Goal: Task Accomplishment & Management: Manage account settings

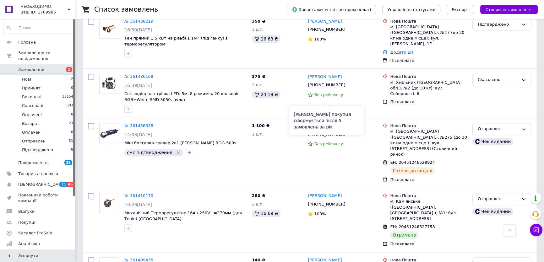
scroll to position [686, 0]
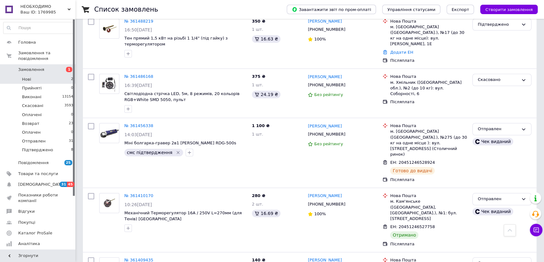
click at [25, 77] on span "Нові" at bounding box center [26, 80] width 9 height 6
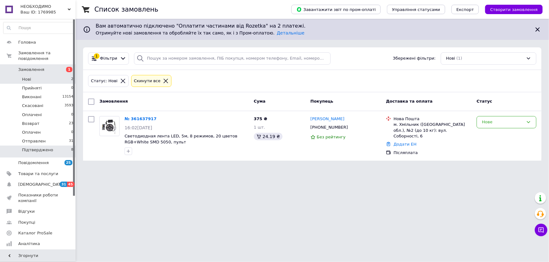
click at [53, 147] on li "Підтверджено 8" at bounding box center [38, 152] width 77 height 12
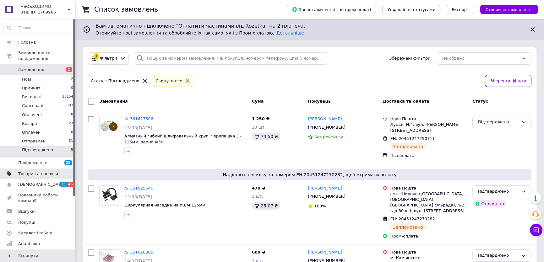
click at [46, 171] on span "Товари та послуги" at bounding box center [38, 174] width 40 height 6
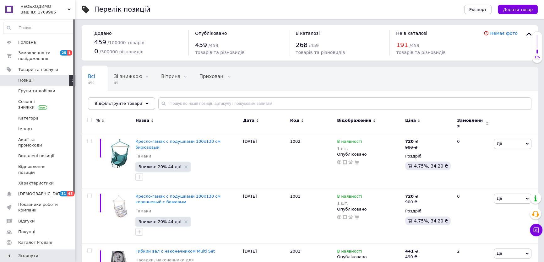
click at [136, 105] on div "Відфільтруйте товари" at bounding box center [121, 103] width 67 height 13
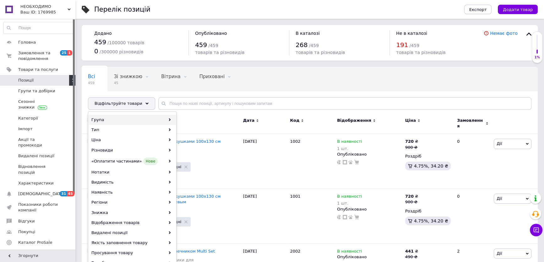
click at [134, 118] on div "Група" at bounding box center [132, 120] width 87 height 10
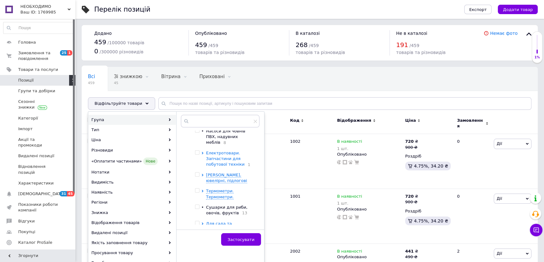
scroll to position [143, 0]
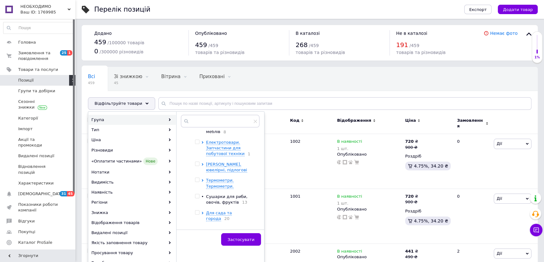
click at [197, 178] on input "checkbox" at bounding box center [197, 180] width 4 height 4
checkbox input "true"
click at [234, 235] on button "Застосувати" at bounding box center [241, 240] width 40 height 13
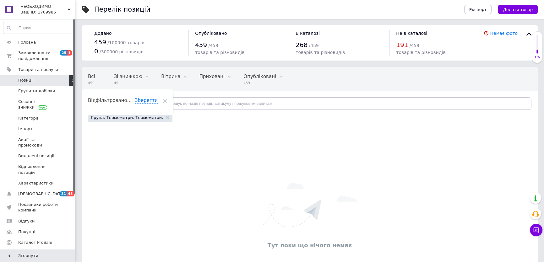
click at [160, 118] on div "Група: Термометри. Термометри." at bounding box center [130, 117] width 85 height 9
click at [166, 118] on icon at bounding box center [167, 117] width 3 height 3
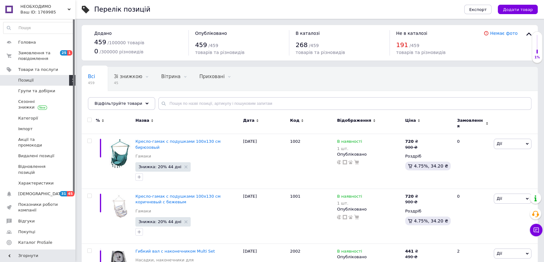
click at [122, 106] on span "Відфільтруйте товари" at bounding box center [119, 103] width 48 height 5
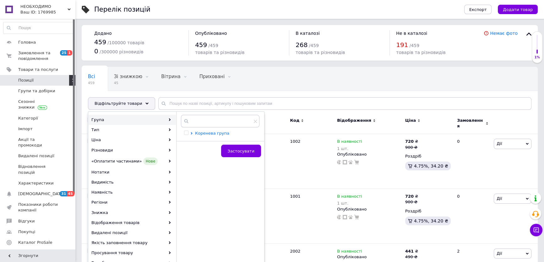
click at [217, 133] on span "Коренева група" at bounding box center [212, 133] width 34 height 5
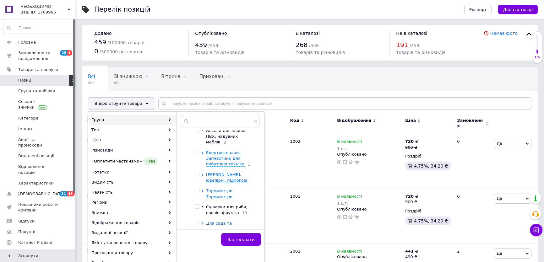
scroll to position [143, 0]
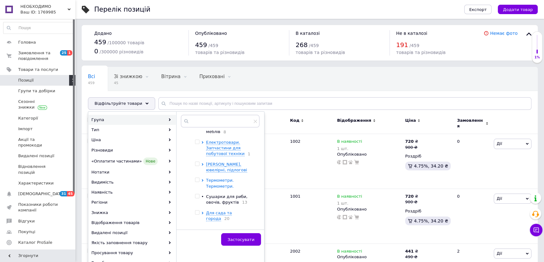
click at [214, 178] on span "Термометри. Термометри." at bounding box center [220, 183] width 28 height 10
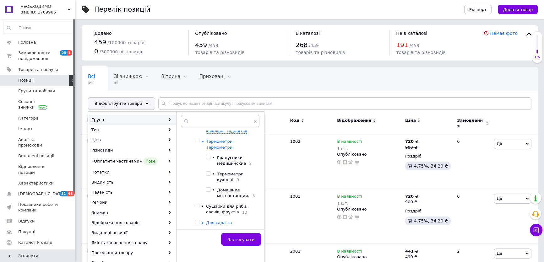
scroll to position [171, 0]
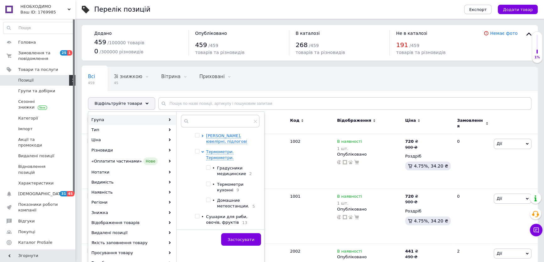
click at [206, 166] on input "checkbox" at bounding box center [208, 168] width 4 height 4
checkbox input "true"
click at [209, 182] on input "checkbox" at bounding box center [208, 184] width 4 height 4
checkbox input "true"
click at [210, 198] on input "checkbox" at bounding box center [208, 200] width 4 height 4
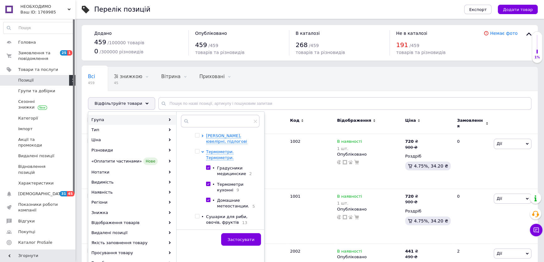
checkbox input "true"
click at [236, 242] on button "Застосувати" at bounding box center [241, 240] width 40 height 13
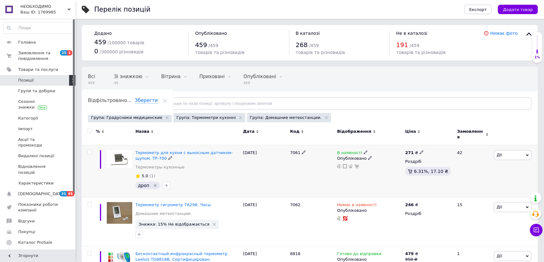
click at [517, 152] on span "Дії" at bounding box center [513, 155] width 38 height 10
click at [501, 189] on li "Знижка" at bounding box center [489, 193] width 83 height 9
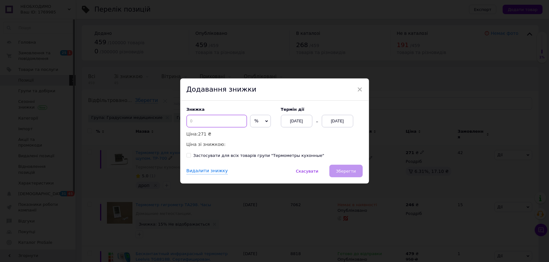
click at [218, 122] on input at bounding box center [216, 121] width 60 height 13
type input "2"
type input "30"
click at [345, 124] on div "[DATE]" at bounding box center [337, 121] width 31 height 13
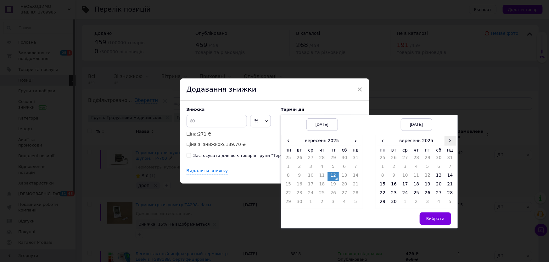
click at [450, 144] on span "›" at bounding box center [449, 140] width 11 height 9
click at [382, 195] on td "27" at bounding box center [382, 194] width 11 height 9
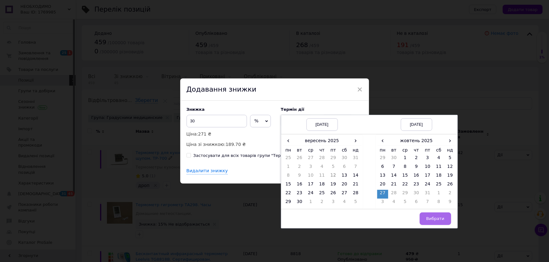
click at [436, 215] on button "Вибрати" at bounding box center [434, 219] width 31 height 13
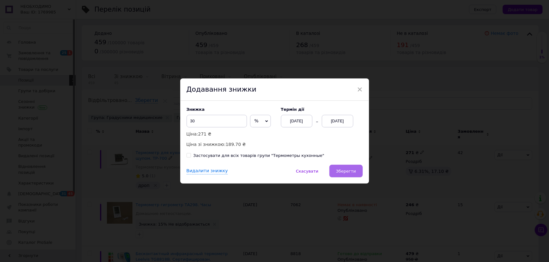
click at [351, 172] on span "Зберегти" at bounding box center [346, 171] width 20 height 5
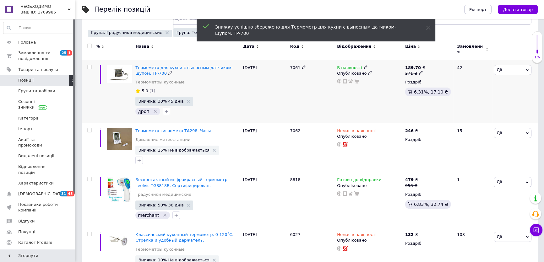
scroll to position [86, 0]
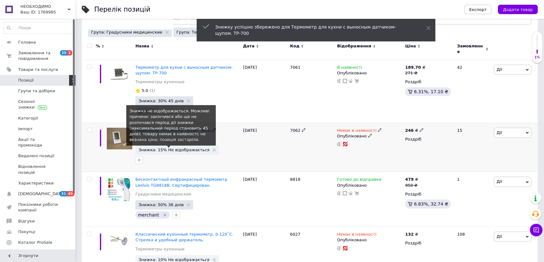
click at [182, 148] on span "Знижка: 15% Не відображається" at bounding box center [174, 150] width 71 height 4
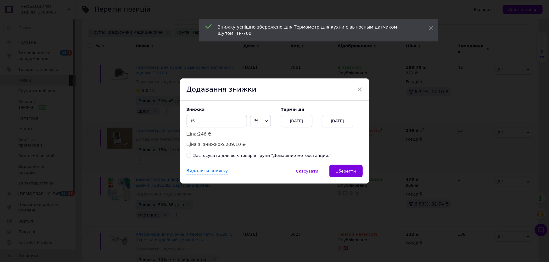
click at [334, 119] on div "[DATE]" at bounding box center [337, 121] width 31 height 13
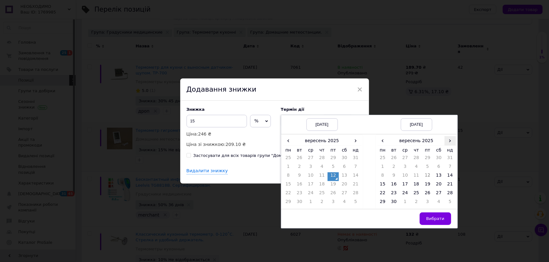
click at [451, 143] on span "›" at bounding box center [449, 140] width 11 height 9
click at [384, 195] on td "27" at bounding box center [382, 194] width 11 height 9
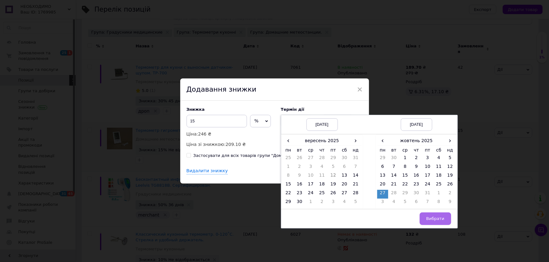
click at [433, 218] on span "Вибрати" at bounding box center [435, 219] width 18 height 5
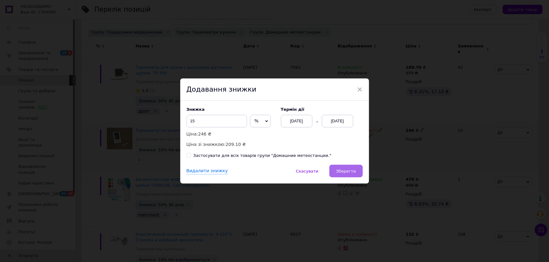
click at [349, 172] on span "Зберегти" at bounding box center [346, 171] width 20 height 5
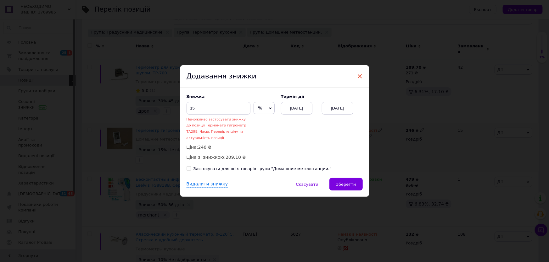
click at [358, 77] on span "×" at bounding box center [360, 76] width 6 height 11
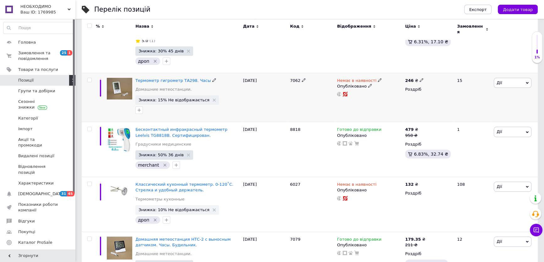
scroll to position [143, 0]
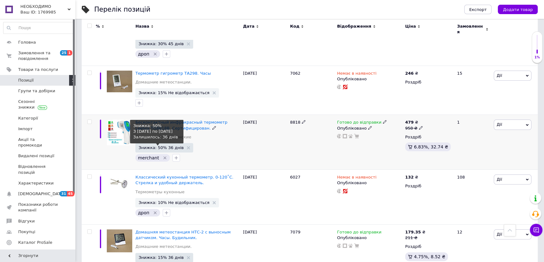
click at [159, 146] on span "Знижка: 50% 36 днів" at bounding box center [161, 148] width 45 height 4
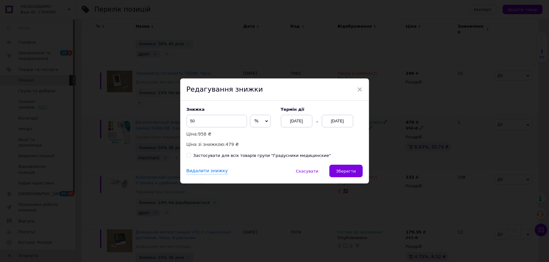
click at [344, 124] on div "[DATE]" at bounding box center [337, 121] width 31 height 13
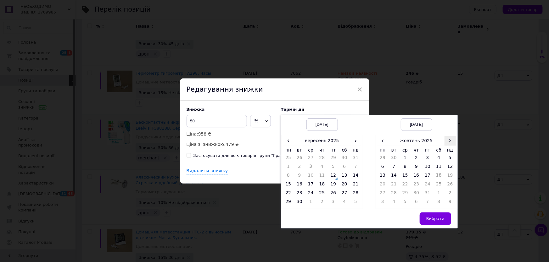
click at [447, 142] on span "›" at bounding box center [449, 140] width 11 height 9
click at [383, 143] on span "‹" at bounding box center [382, 140] width 11 height 9
click at [426, 176] on td "17" at bounding box center [427, 177] width 11 height 9
click at [432, 220] on span "Вибрати" at bounding box center [435, 219] width 18 height 5
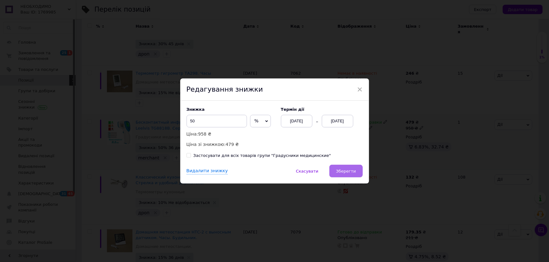
click at [343, 174] on span "Зберегти" at bounding box center [346, 171] width 20 height 5
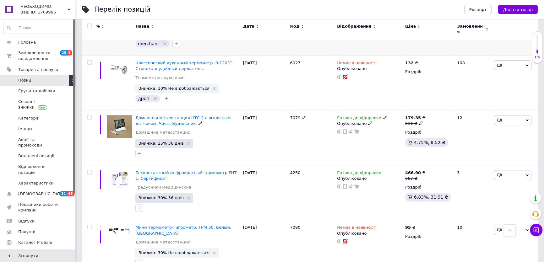
scroll to position [286, 0]
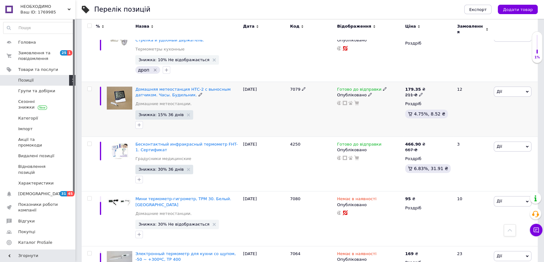
click at [152, 113] on span "Знижка: 15% 36 днів" at bounding box center [164, 114] width 58 height 9
click at [157, 113] on span "Знижка: 15% 36 днів" at bounding box center [161, 115] width 45 height 4
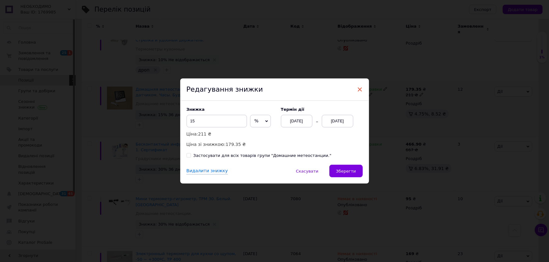
click at [361, 87] on span "×" at bounding box center [360, 89] width 6 height 11
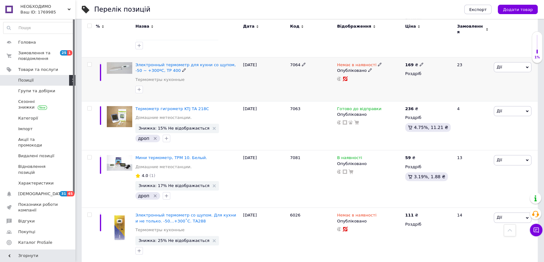
scroll to position [486, 0]
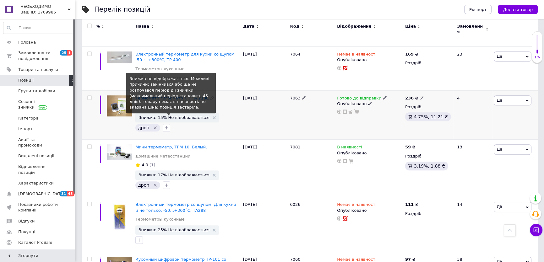
click at [189, 116] on span "Знижка: 15% Не відображається" at bounding box center [174, 118] width 71 height 4
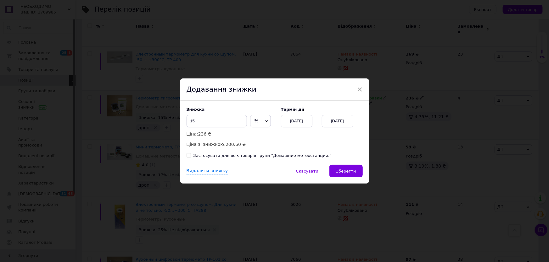
click at [330, 123] on div "[DATE]" at bounding box center [337, 121] width 31 height 13
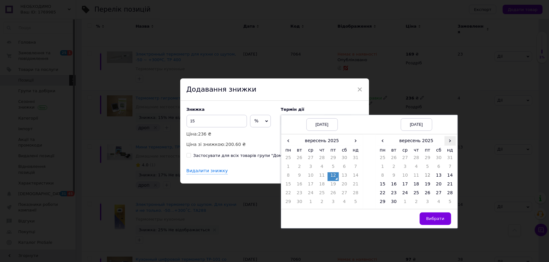
click at [448, 143] on span "›" at bounding box center [449, 140] width 11 height 9
click at [382, 195] on td "27" at bounding box center [382, 194] width 11 height 9
click at [445, 221] on button "Вибрати" at bounding box center [434, 219] width 31 height 13
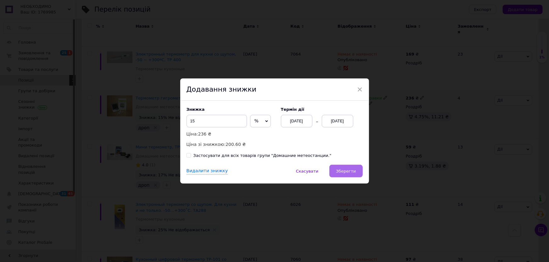
click at [350, 174] on span "Зберегти" at bounding box center [346, 171] width 20 height 5
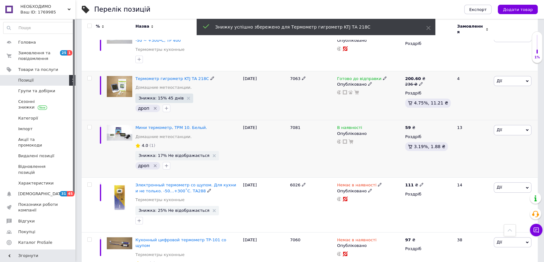
scroll to position [543, 0]
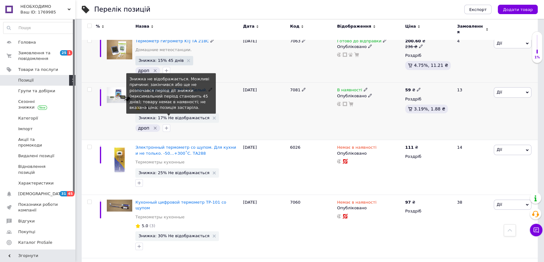
click at [180, 116] on span "Знижка: 17% Не відображається" at bounding box center [174, 118] width 71 height 4
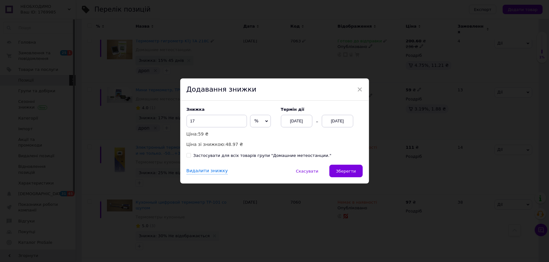
click at [346, 122] on div "[DATE]" at bounding box center [337, 121] width 31 height 13
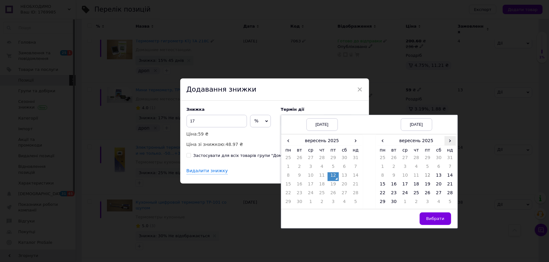
click at [446, 144] on span "›" at bounding box center [449, 140] width 11 height 9
click at [384, 195] on td "27" at bounding box center [382, 194] width 11 height 9
click at [424, 220] on button "Вибрати" at bounding box center [434, 219] width 31 height 13
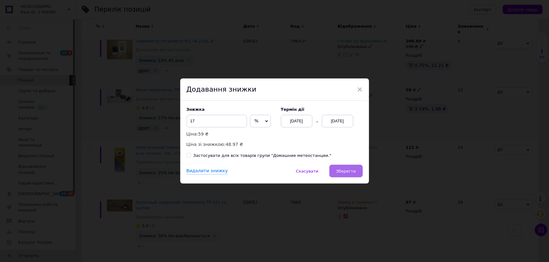
click at [352, 171] on span "Зберегти" at bounding box center [346, 171] width 20 height 5
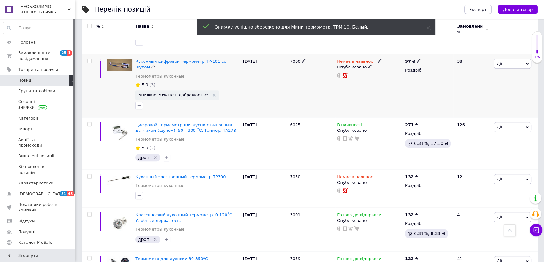
scroll to position [686, 0]
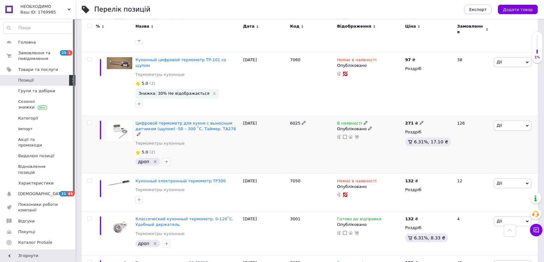
click at [515, 121] on span "Дії" at bounding box center [513, 126] width 38 height 10
click at [493, 160] on li "Знижка" at bounding box center [489, 164] width 83 height 9
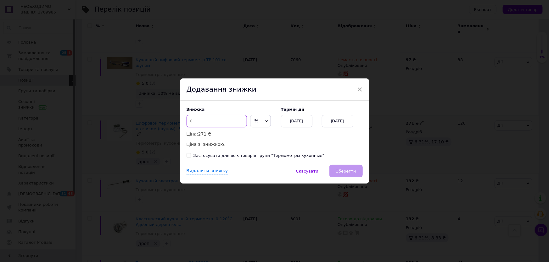
click at [202, 126] on input at bounding box center [216, 121] width 60 height 13
type input "30"
click at [347, 120] on div "[DATE]" at bounding box center [337, 121] width 31 height 13
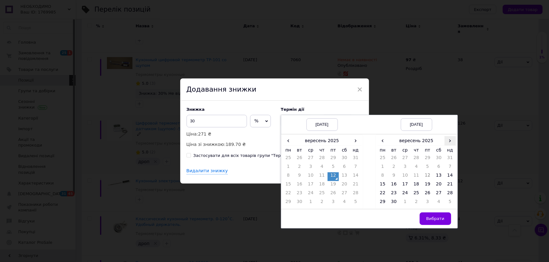
click at [446, 142] on span "›" at bounding box center [449, 140] width 11 height 9
click at [381, 195] on td "27" at bounding box center [382, 194] width 11 height 9
drag, startPoint x: 435, startPoint y: 221, endPoint x: 431, endPoint y: 220, distance: 4.3
click at [434, 221] on span "Вибрати" at bounding box center [435, 219] width 18 height 5
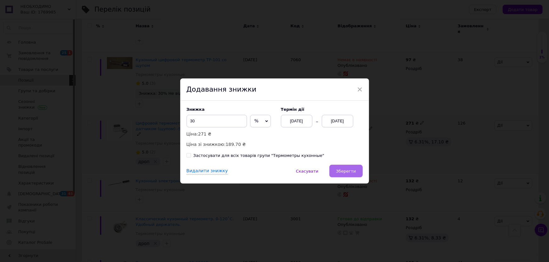
click at [359, 170] on button "Зберегти" at bounding box center [345, 171] width 33 height 13
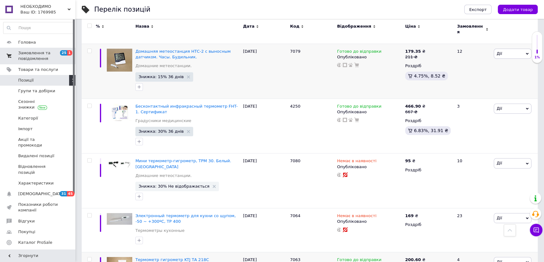
scroll to position [323, 0]
click at [44, 57] on span "Замовлення та повідомлення" at bounding box center [38, 55] width 40 height 11
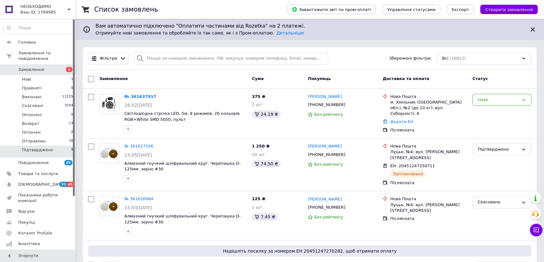
click at [30, 147] on span "Підтверджено" at bounding box center [37, 150] width 31 height 6
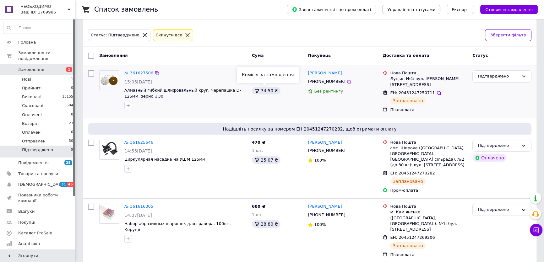
scroll to position [17, 0]
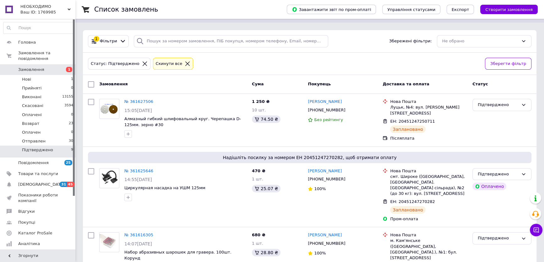
drag, startPoint x: 47, startPoint y: 147, endPoint x: 51, endPoint y: 146, distance: 3.4
click at [47, 147] on span "Підтверджено" at bounding box center [37, 150] width 31 height 6
